Goal: Navigation & Orientation: Understand site structure

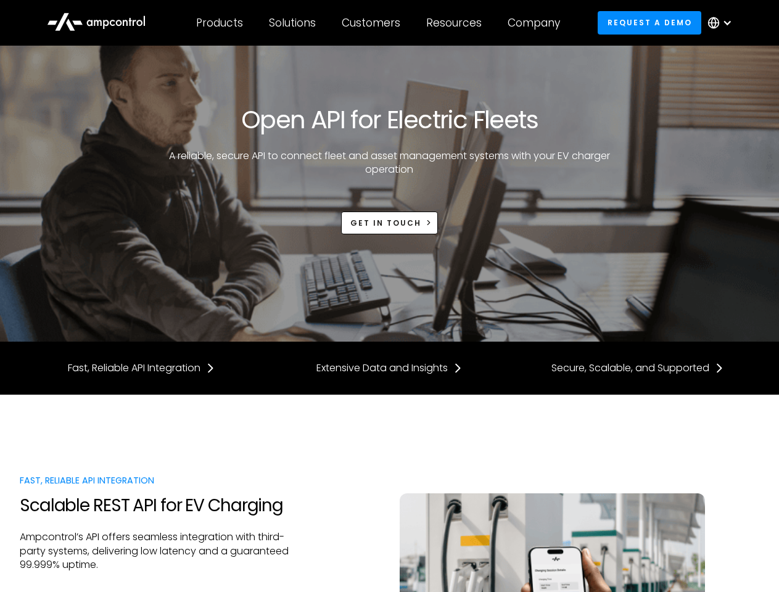
click at [379, 23] on div "Customers" at bounding box center [371, 23] width 59 height 14
click at [219, 23] on div "Products" at bounding box center [219, 23] width 47 height 14
click at [293, 23] on div "Solutions" at bounding box center [292, 23] width 47 height 14
click at [373, 23] on div "Customers" at bounding box center [371, 23] width 59 height 14
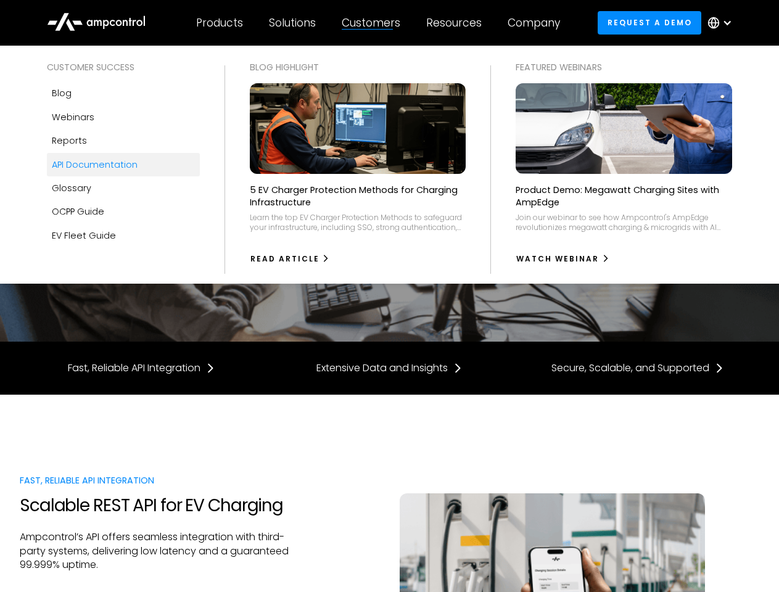
click at [456, 23] on div "Resources" at bounding box center [453, 23] width 55 height 14
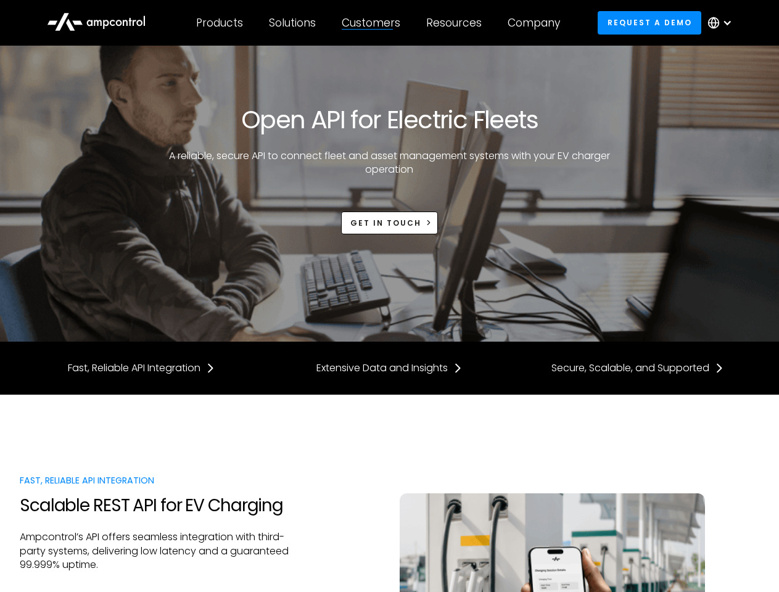
click at [538, 23] on div "Company" at bounding box center [533, 23] width 52 height 14
click at [723, 23] on div at bounding box center [727, 23] width 10 height 10
